Goal: Transaction & Acquisition: Purchase product/service

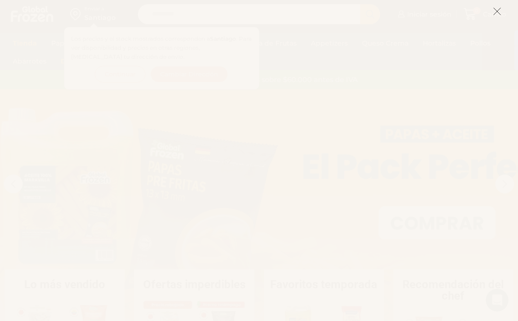
click at [496, 13] on line at bounding box center [497, 11] width 7 height 7
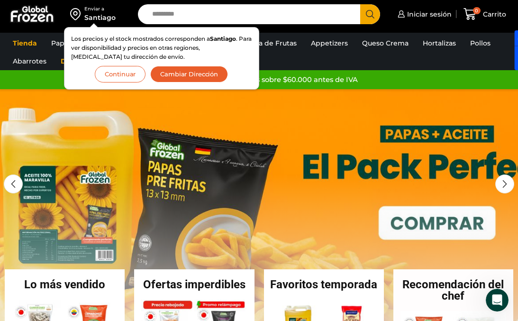
click at [361, 56] on ul "Tienda Papas Fritas Papas Bastón Papas Especiales Camarones Camarones Crudos Pe…" at bounding box center [259, 52] width 507 height 36
click at [132, 70] on button "Continuar" at bounding box center [120, 74] width 51 height 17
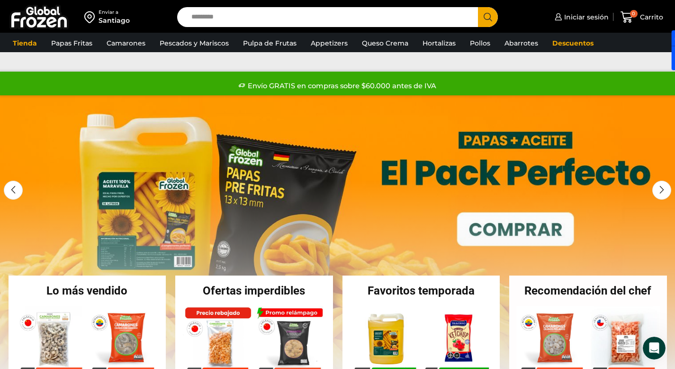
click at [426, 18] on input "Search input" at bounding box center [330, 17] width 287 height 20
click at [490, 18] on icon "Search button" at bounding box center [488, 17] width 9 height 9
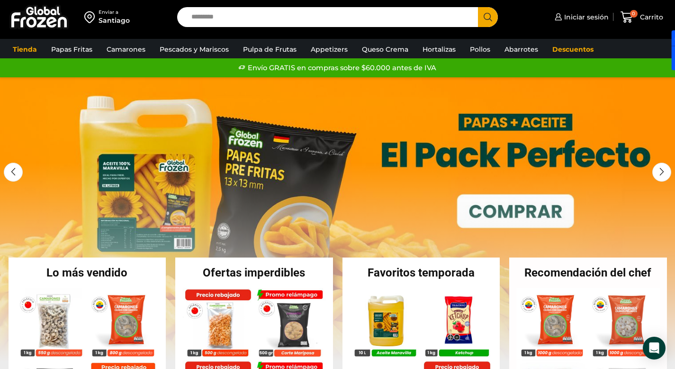
click at [420, 20] on input "Search input" at bounding box center [330, 17] width 287 height 20
click at [487, 20] on icon "Search button" at bounding box center [488, 17] width 9 height 9
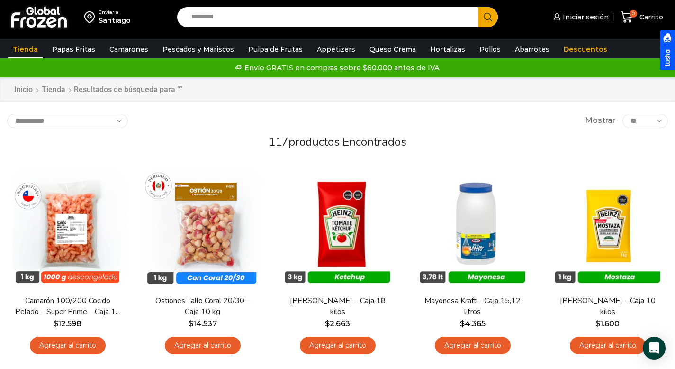
click at [487, 22] on button "Search" at bounding box center [488, 17] width 20 height 20
